Goal: Check status: Check status

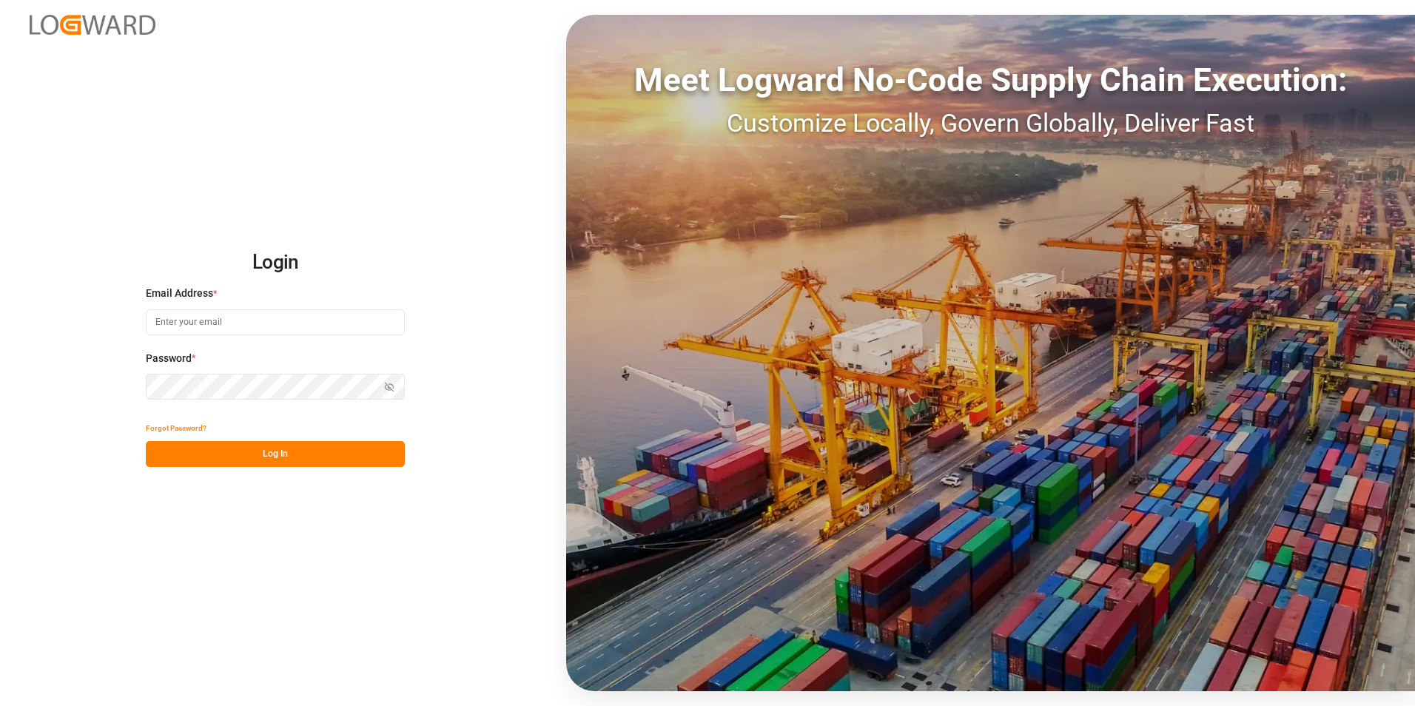
type input "[PERSON_NAME][EMAIL_ADDRESS][PERSON_NAME][DOMAIN_NAME]"
click at [222, 460] on button "Log In" at bounding box center [275, 454] width 259 height 26
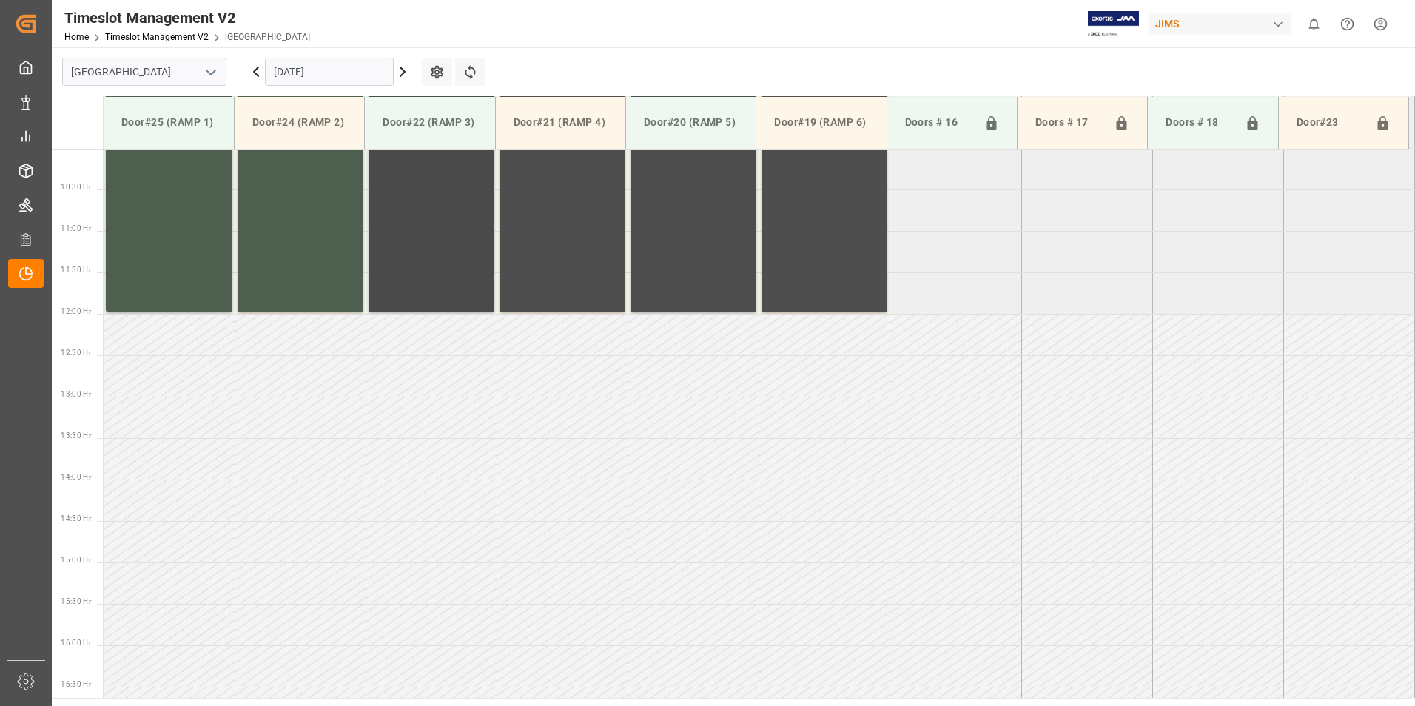
scroll to position [903, 0]
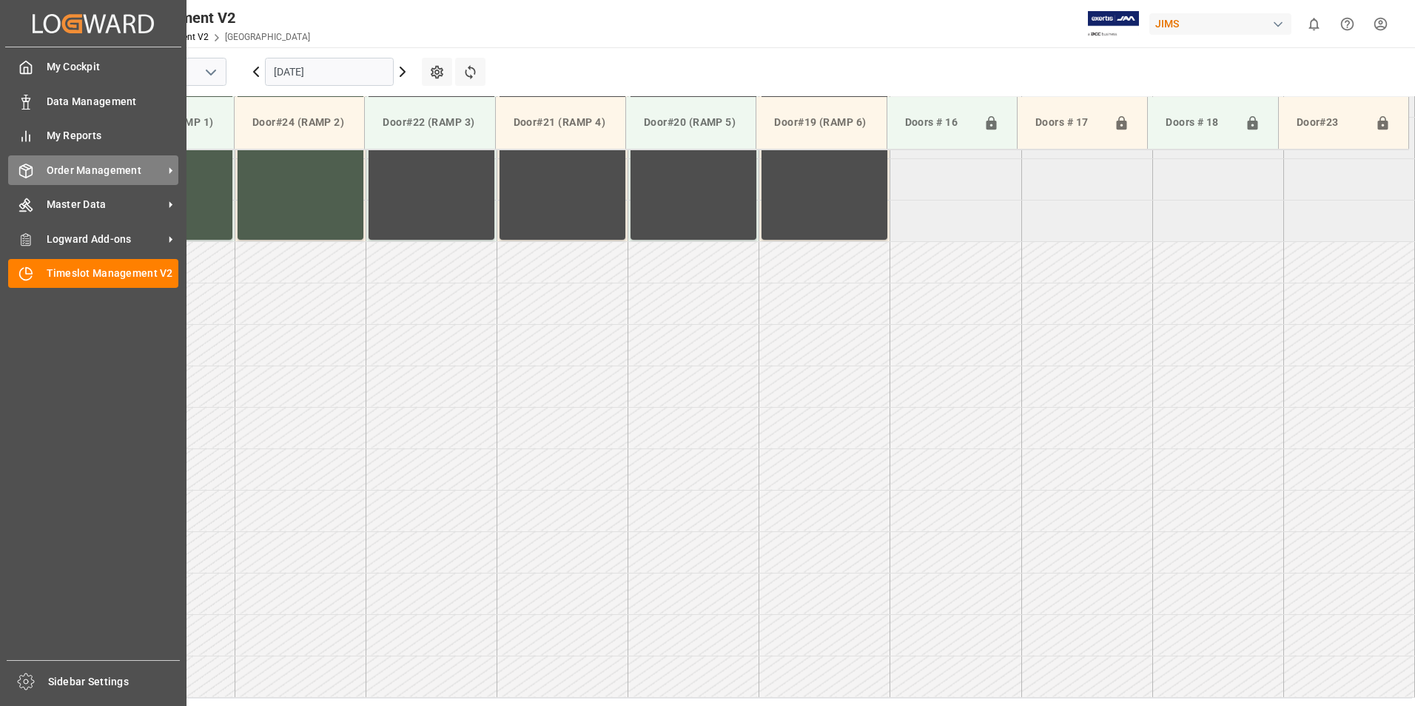
click at [61, 177] on span "Order Management" at bounding box center [105, 171] width 117 height 16
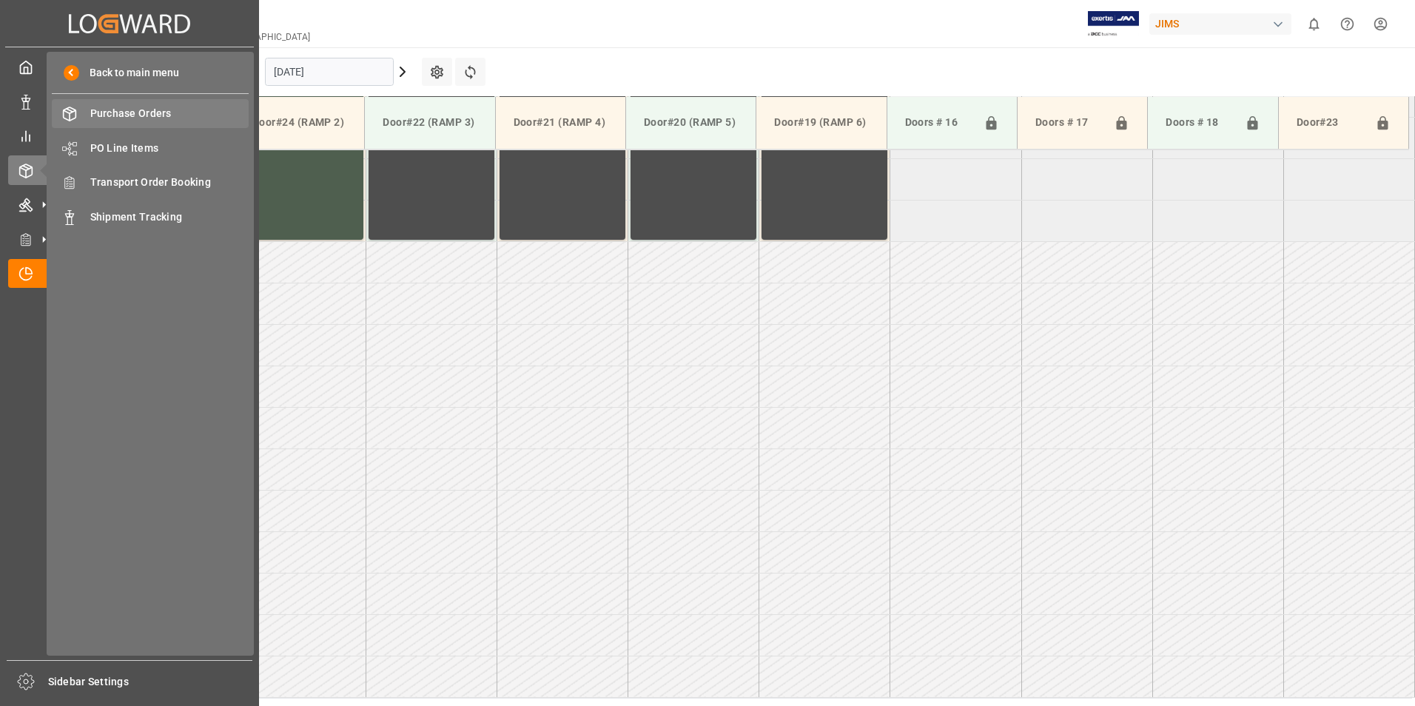
click at [155, 118] on span "Purchase Orders" at bounding box center [169, 114] width 159 height 16
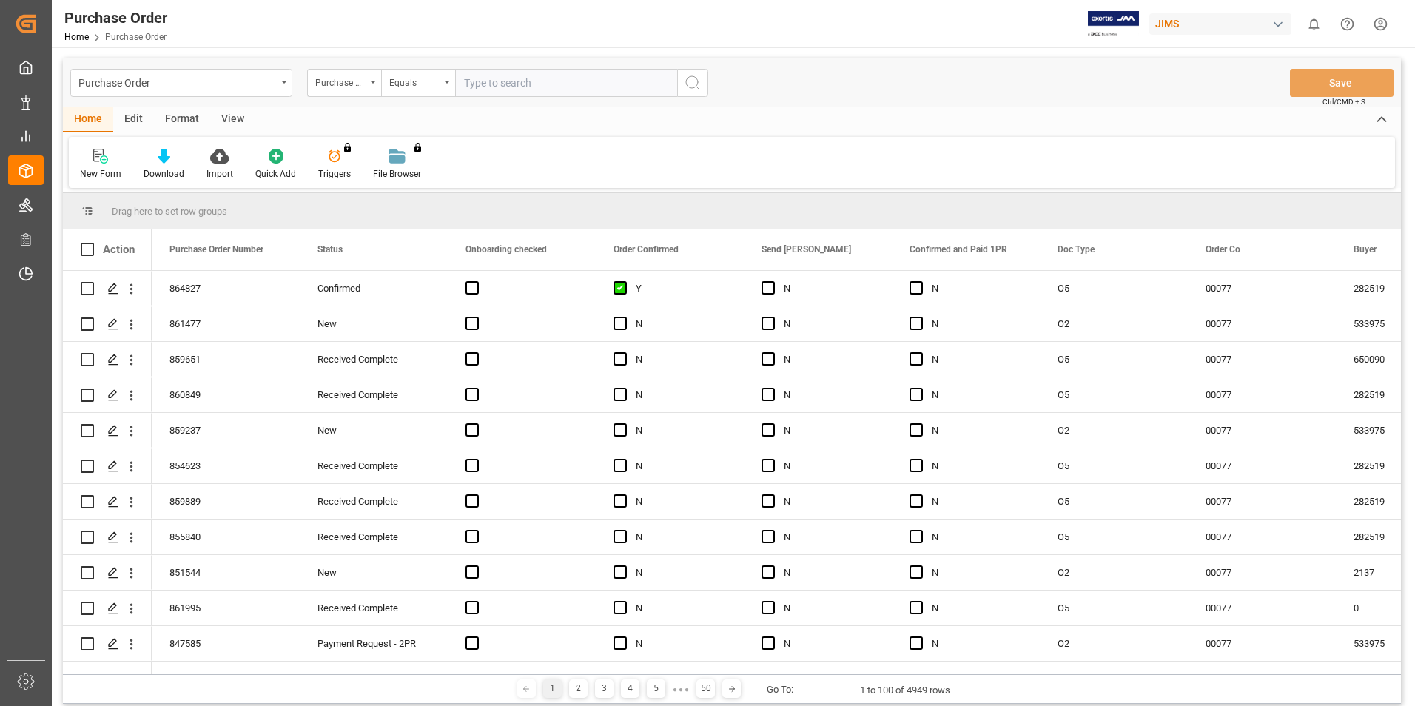
click at [483, 87] on input "text" at bounding box center [566, 83] width 222 height 28
type input "843527"
click at [697, 84] on icon "search button" at bounding box center [693, 83] width 18 height 18
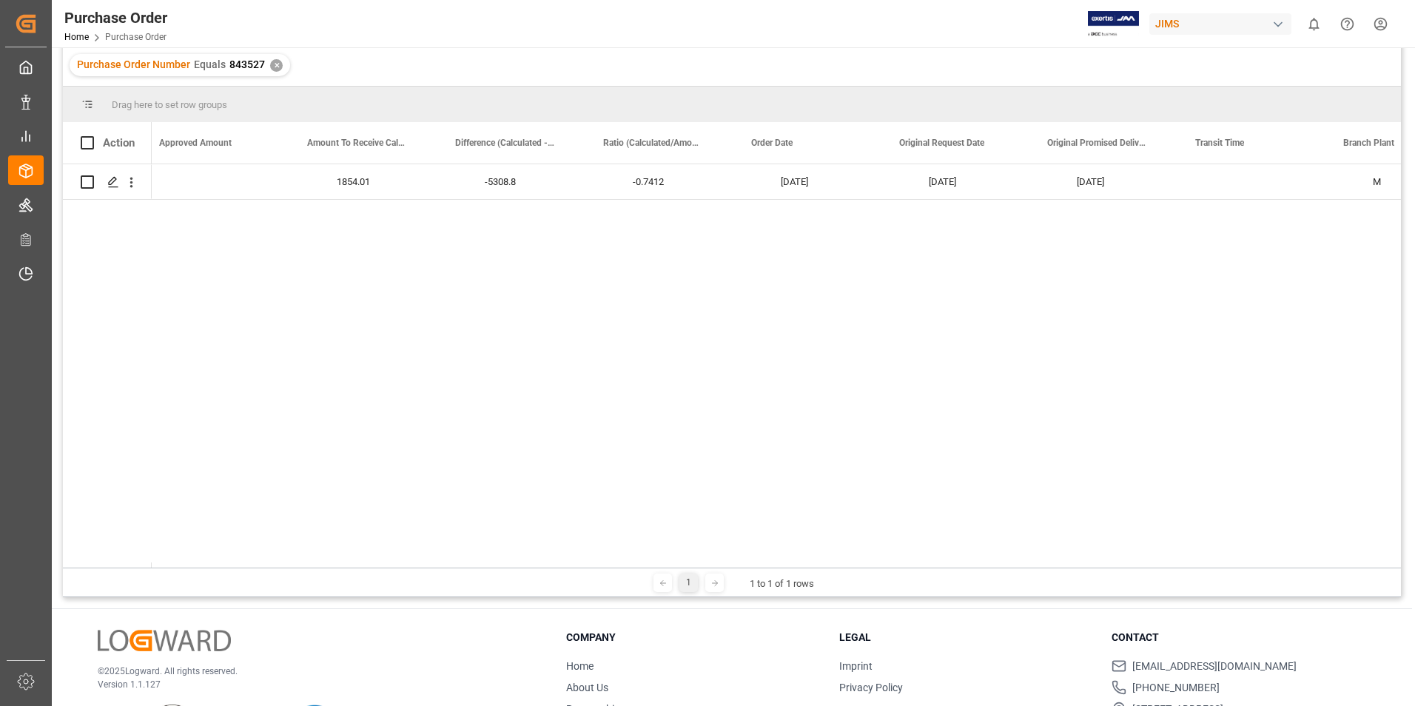
scroll to position [0, 2926]
click at [279, 68] on div "✕" at bounding box center [276, 65] width 13 height 13
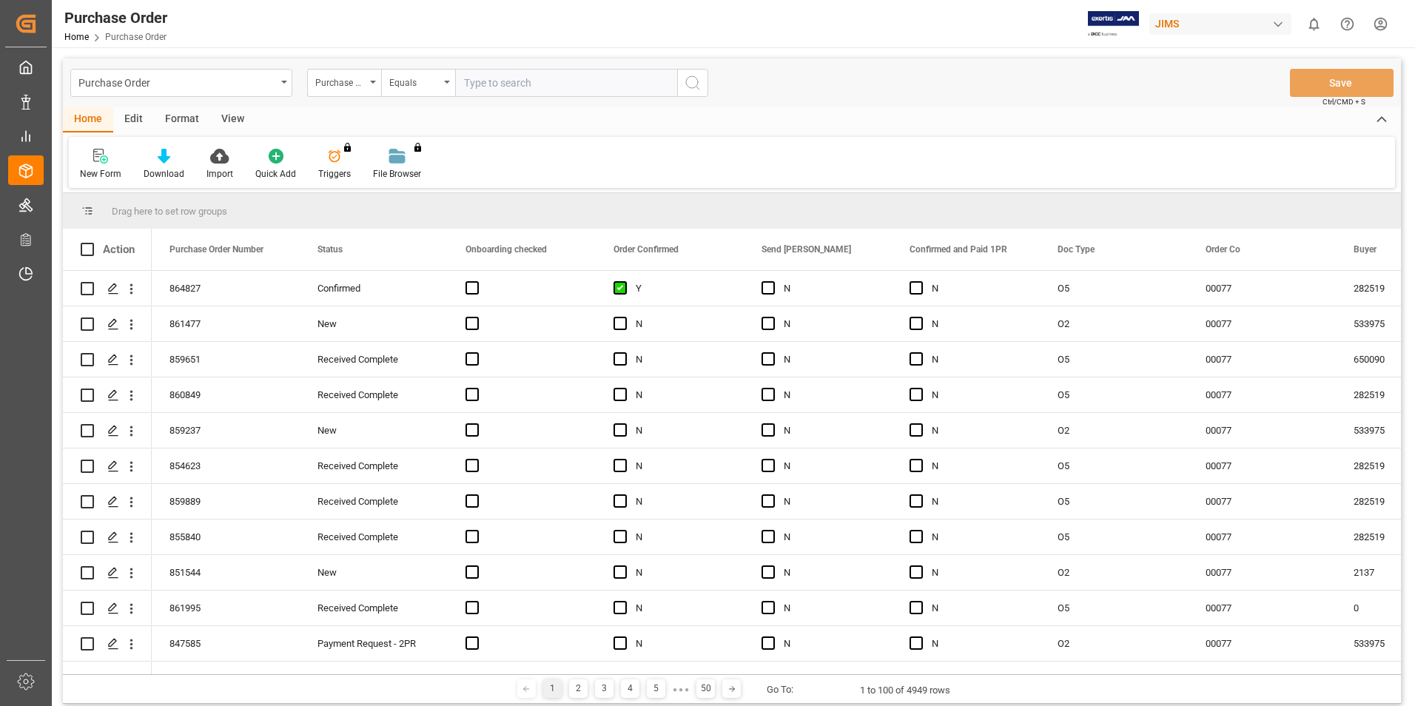
click at [474, 85] on input "text" at bounding box center [566, 83] width 222 height 28
type input "853347"
click at [693, 82] on icon "search button" at bounding box center [693, 83] width 18 height 18
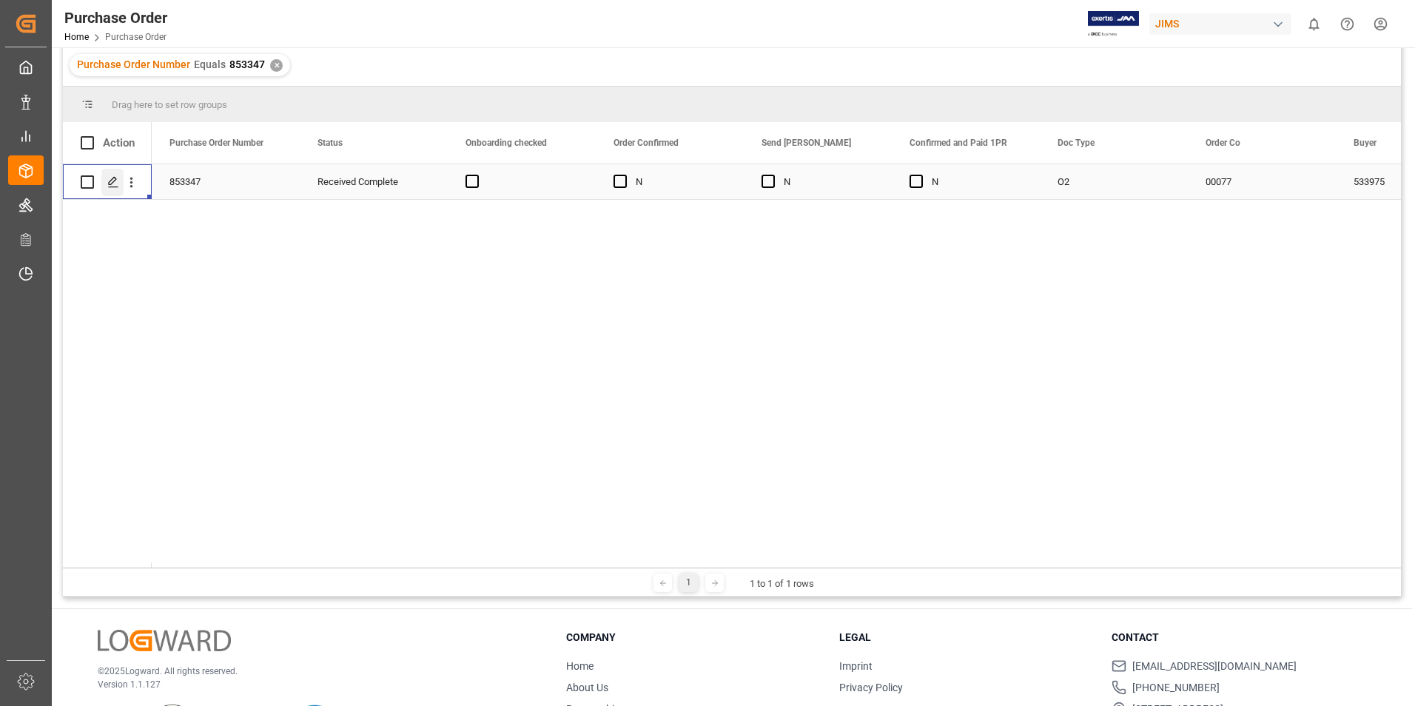
click at [110, 175] on div "Press SPACE to select this row." at bounding box center [112, 182] width 22 height 27
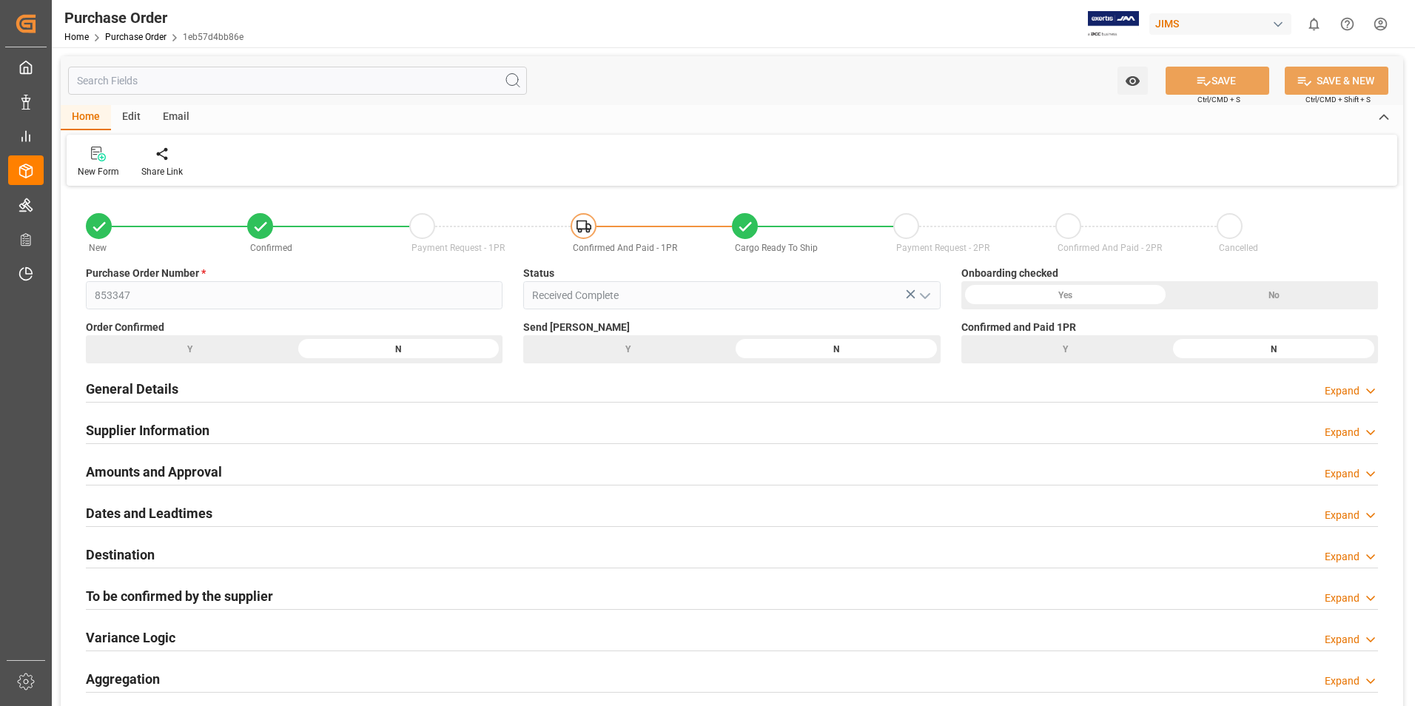
click at [164, 385] on h2 "General Details" at bounding box center [132, 389] width 93 height 20
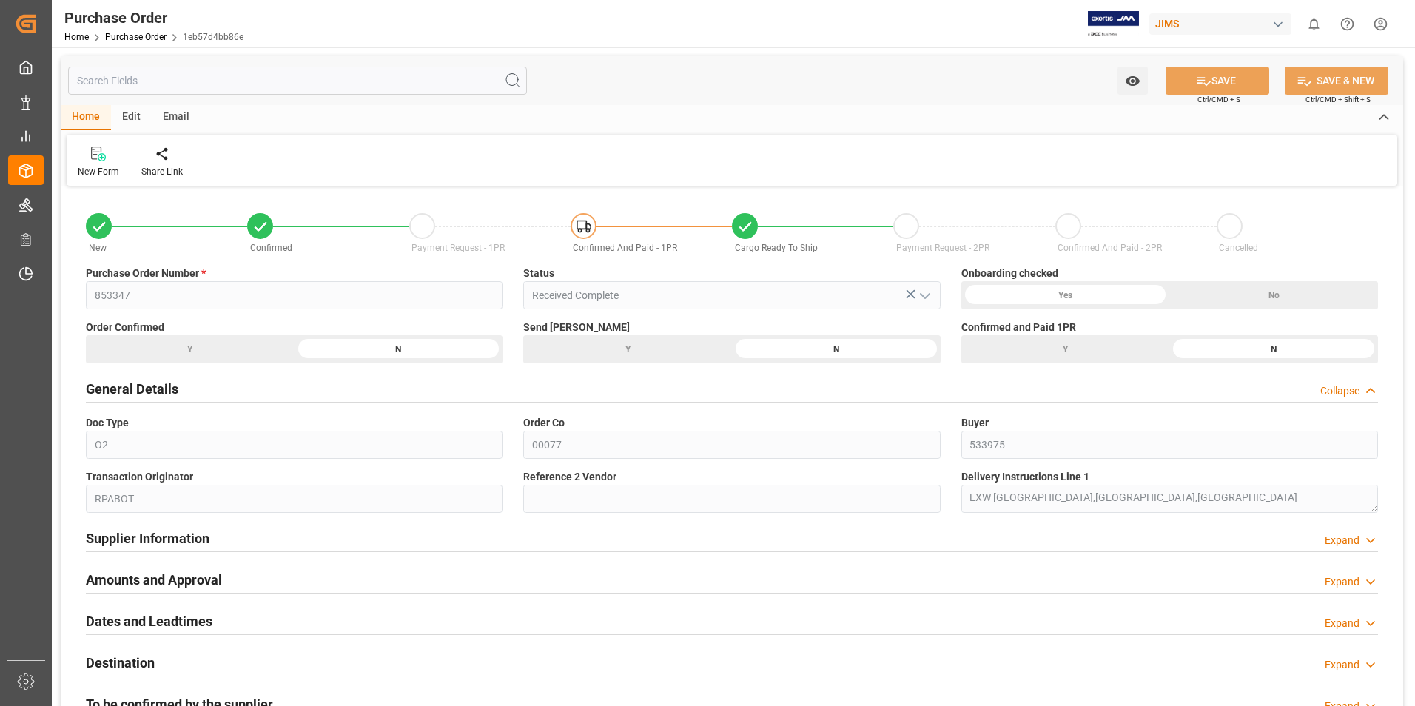
click at [164, 385] on h2 "General Details" at bounding box center [132, 389] width 93 height 20
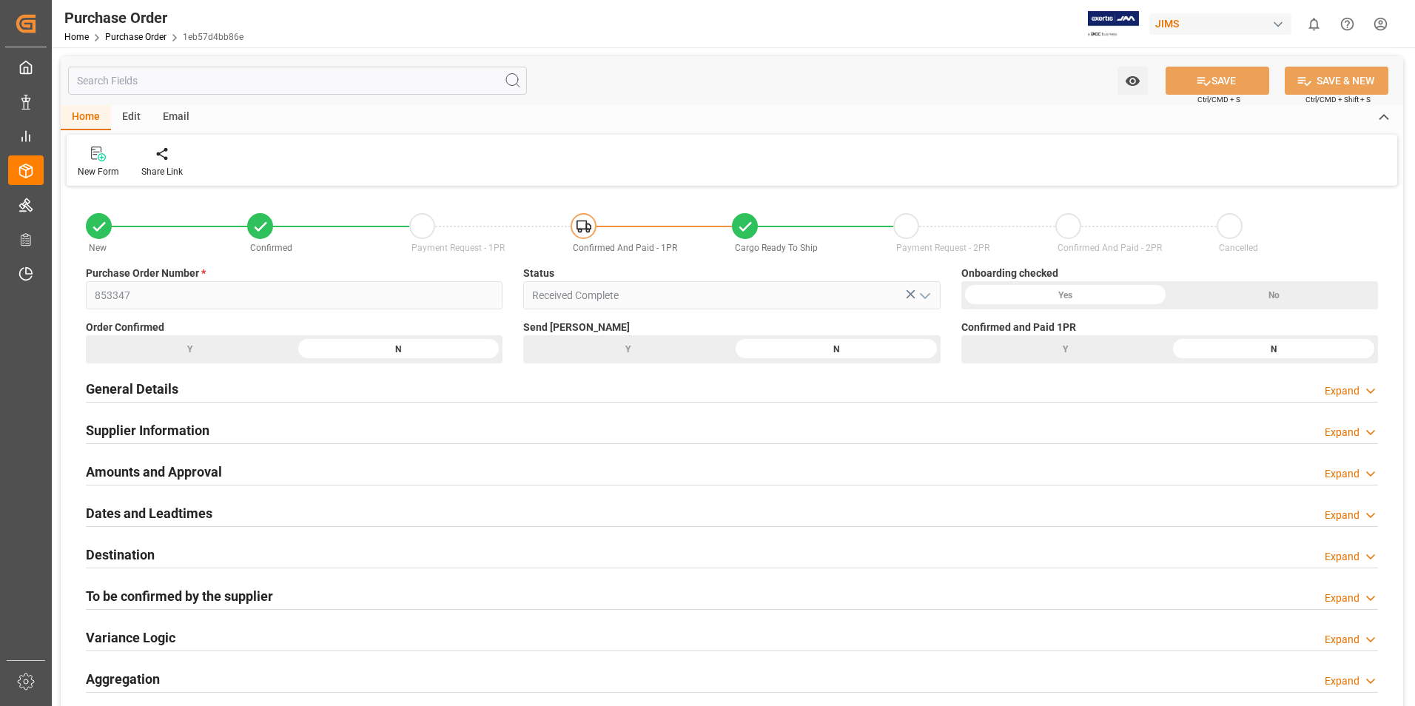
click at [166, 432] on h2 "Supplier Information" at bounding box center [148, 430] width 124 height 20
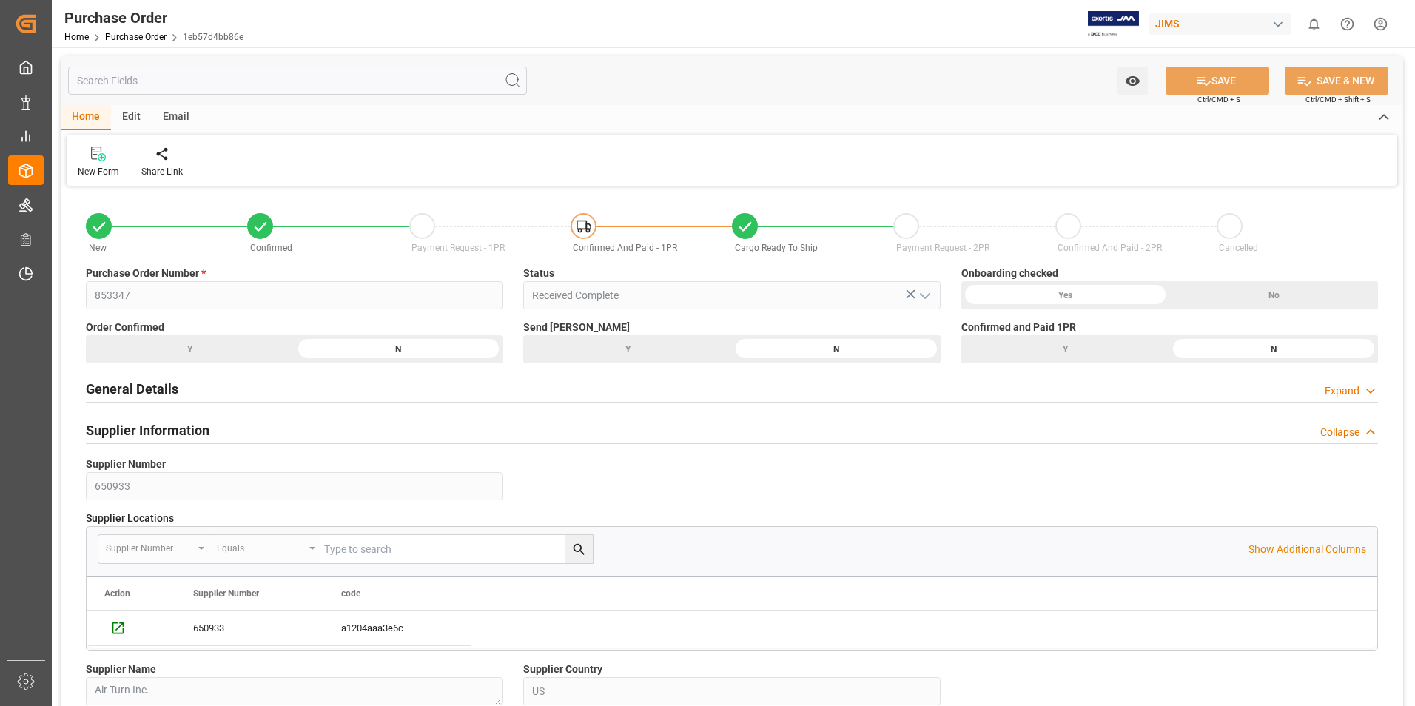
click at [166, 432] on h2 "Supplier Information" at bounding box center [148, 430] width 124 height 20
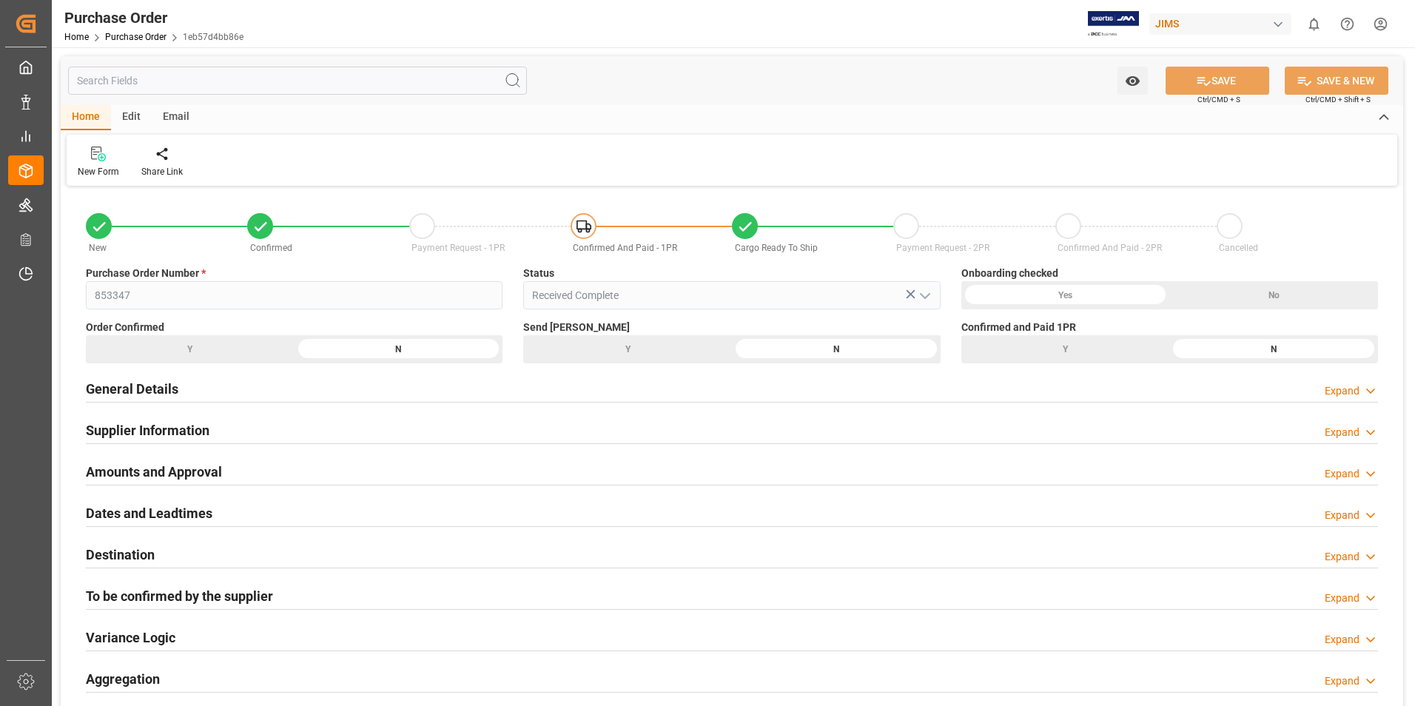
click at [166, 432] on h2 "Supplier Information" at bounding box center [148, 430] width 124 height 20
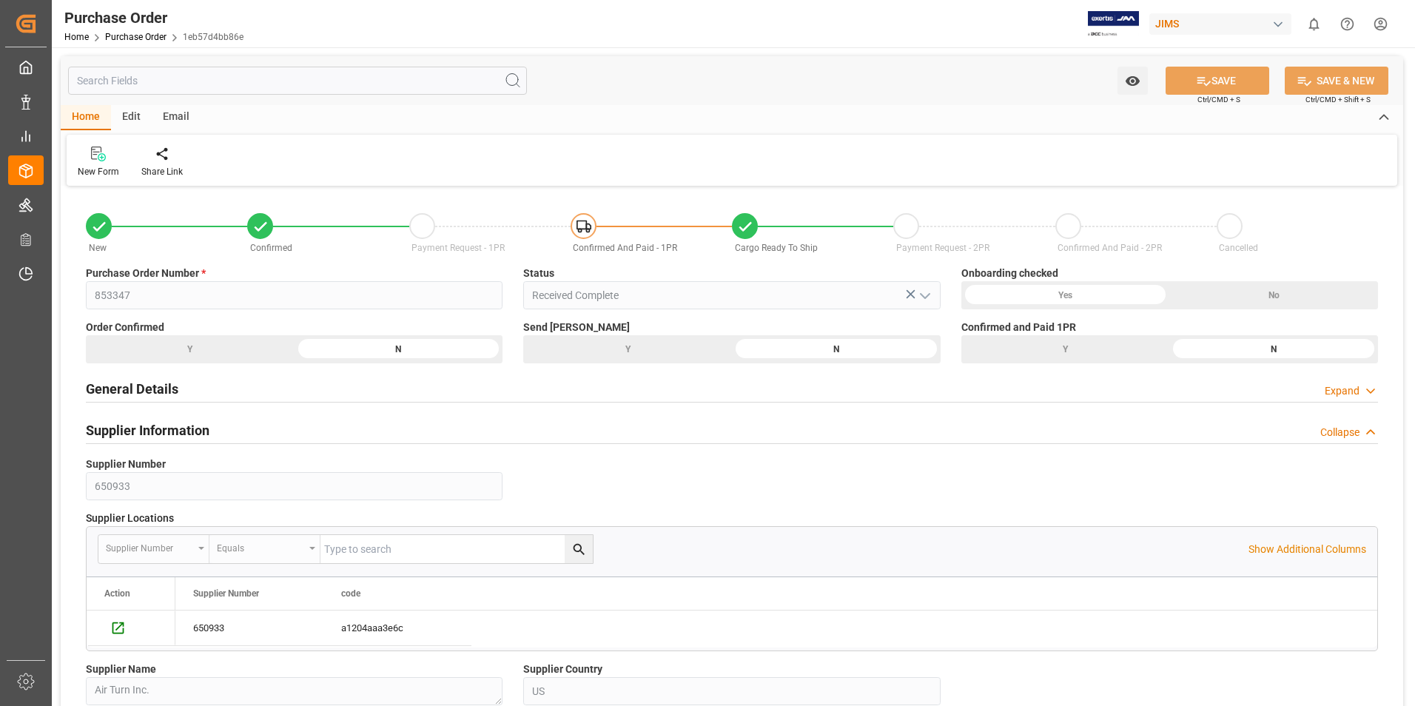
click at [166, 432] on h2 "Supplier Information" at bounding box center [148, 430] width 124 height 20
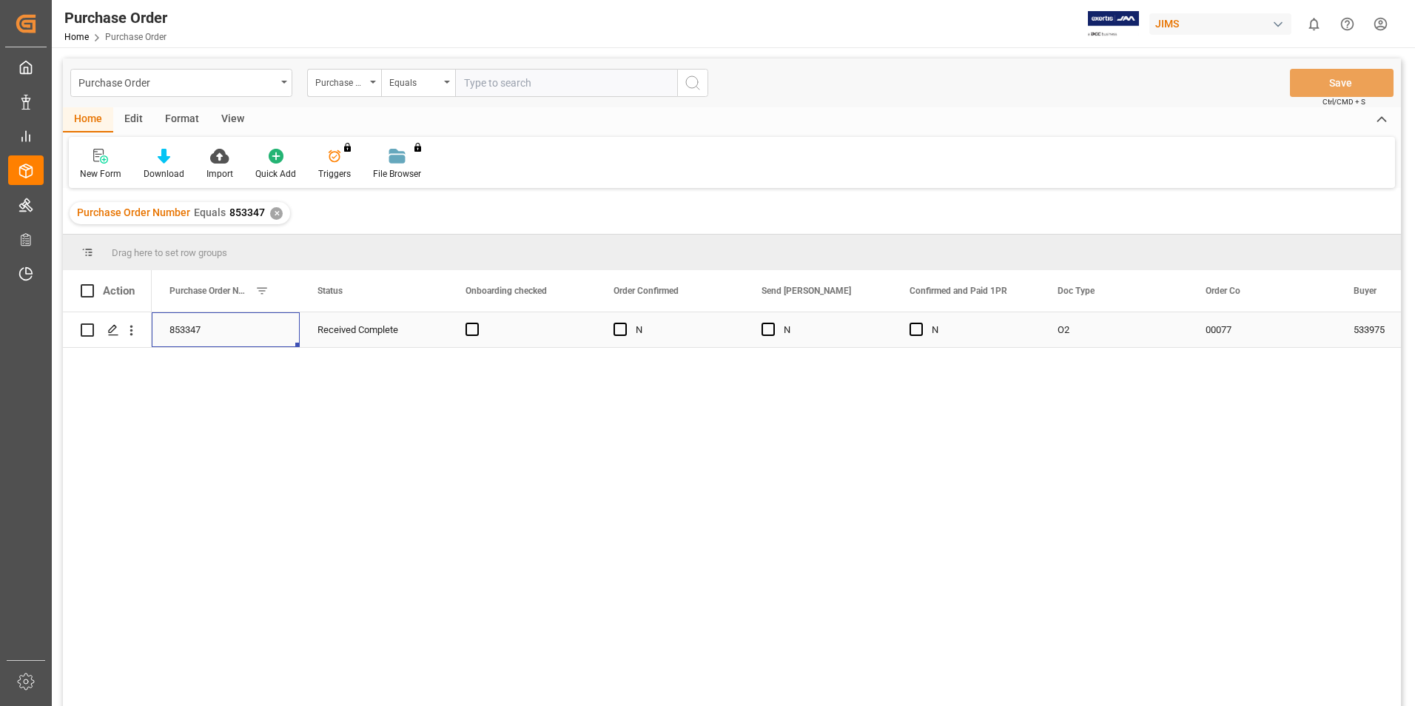
click at [204, 328] on div "853347" at bounding box center [226, 329] width 148 height 35
click at [368, 332] on div "Received Complete" at bounding box center [374, 330] width 113 height 34
click at [189, 325] on div "853347" at bounding box center [226, 329] width 148 height 35
drag, startPoint x: 211, startPoint y: 330, endPoint x: 167, endPoint y: 330, distance: 44.4
click at [167, 330] on div "853347" at bounding box center [226, 329] width 148 height 35
